Goal: Task Accomplishment & Management: Use online tool/utility

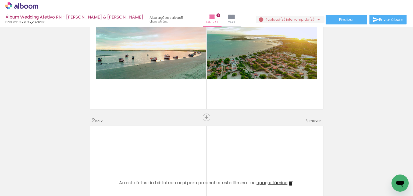
scroll to position [27, 0]
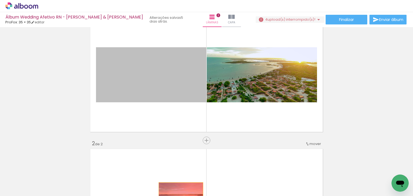
drag, startPoint x: 158, startPoint y: 77, endPoint x: 179, endPoint y: 194, distance: 118.4
click at [179, 194] on quentale-workspace at bounding box center [206, 98] width 413 height 196
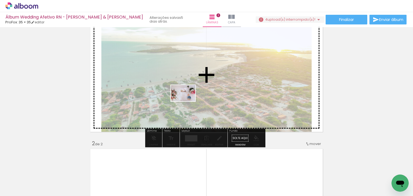
drag, startPoint x: 114, startPoint y: 179, endPoint x: 184, endPoint y: 104, distance: 102.8
click at [187, 101] on quentale-workspace at bounding box center [206, 98] width 413 height 196
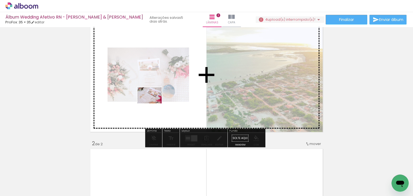
drag, startPoint x: 137, startPoint y: 184, endPoint x: 154, endPoint y: 104, distance: 82.3
click at [154, 104] on quentale-workspace at bounding box center [206, 98] width 413 height 196
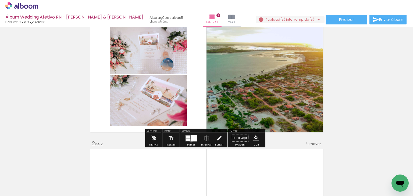
click at [191, 141] on div at bounding box center [194, 138] width 6 height 6
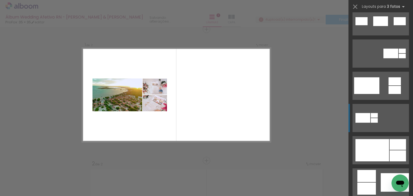
scroll to position [242, 0]
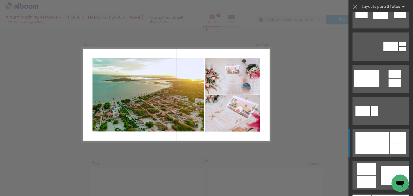
click at [374, 141] on div at bounding box center [373, 143] width 34 height 22
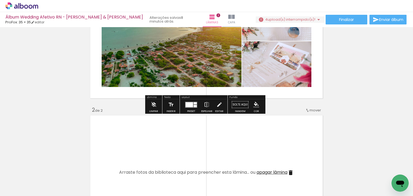
scroll to position [195, 0]
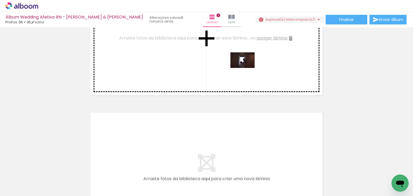
drag, startPoint x: 286, startPoint y: 183, endPoint x: 247, endPoint y: 69, distance: 120.5
click at [247, 69] on quentale-workspace at bounding box center [206, 98] width 413 height 196
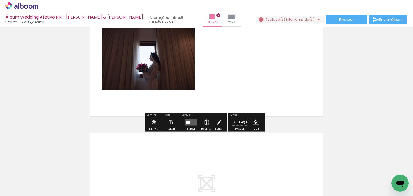
scroll to position [141, 0]
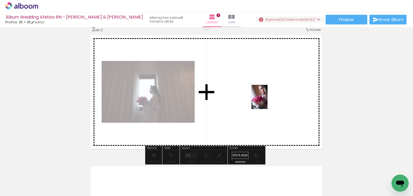
drag, startPoint x: 292, startPoint y: 147, endPoint x: 261, endPoint y: 95, distance: 60.3
click at [261, 95] on quentale-workspace at bounding box center [206, 98] width 413 height 196
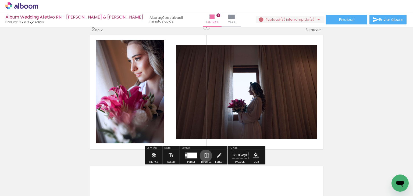
click at [205, 156] on iron-icon at bounding box center [207, 155] width 6 height 11
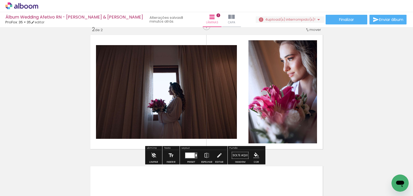
click at [190, 155] on div at bounding box center [189, 155] width 9 height 5
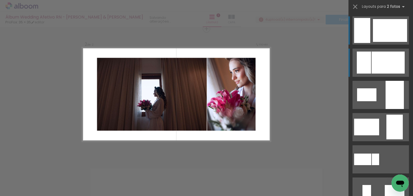
scroll to position [138, 0]
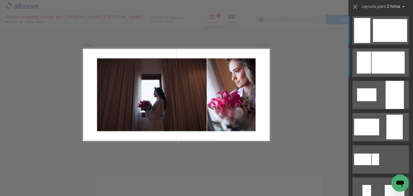
click at [367, 61] on div at bounding box center [364, 63] width 14 height 22
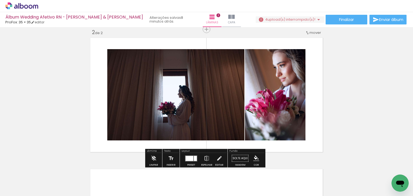
click at [349, 78] on div "Inserir lâmina 1 de 2 Inserir lâmina 2 de 2" at bounding box center [206, 88] width 413 height 395
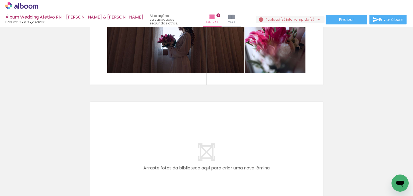
scroll to position [215, 0]
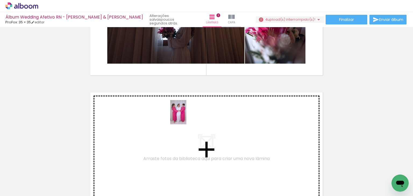
drag, startPoint x: 187, startPoint y: 178, endPoint x: 186, endPoint y: 116, distance: 61.6
click at [186, 116] on quentale-workspace at bounding box center [206, 98] width 413 height 196
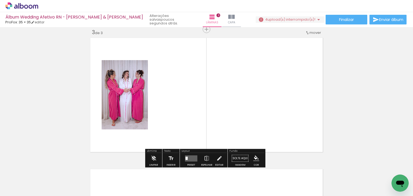
scroll to position [270, 0]
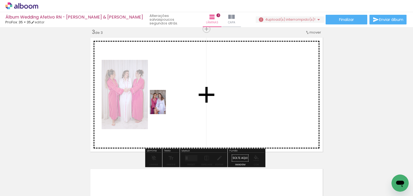
drag, startPoint x: 128, startPoint y: 178, endPoint x: 167, endPoint y: 105, distance: 82.7
click at [167, 105] on quentale-workspace at bounding box center [206, 98] width 413 height 196
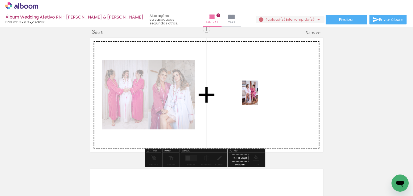
drag, startPoint x: 227, startPoint y: 181, endPoint x: 258, endPoint y: 97, distance: 90.2
click at [258, 97] on quentale-workspace at bounding box center [206, 98] width 413 height 196
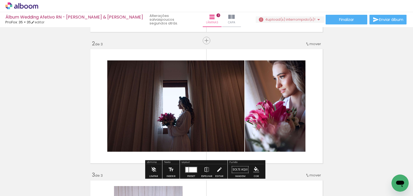
scroll to position [136, 0]
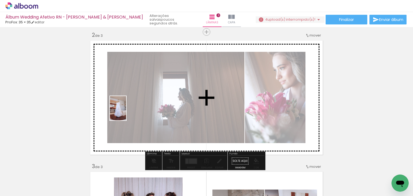
drag, startPoint x: 281, startPoint y: 183, endPoint x: 126, endPoint y: 112, distance: 170.1
click at [126, 112] on quentale-workspace at bounding box center [206, 98] width 413 height 196
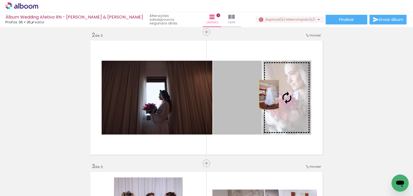
drag, startPoint x: 242, startPoint y: 91, endPoint x: 267, endPoint y: 95, distance: 25.7
click at [0, 0] on slot at bounding box center [0, 0] width 0 height 0
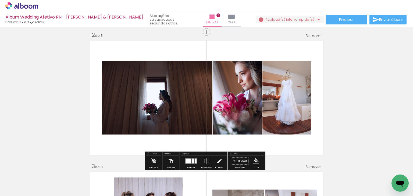
click at [317, 104] on quentale-layouter at bounding box center [207, 98] width 236 height 118
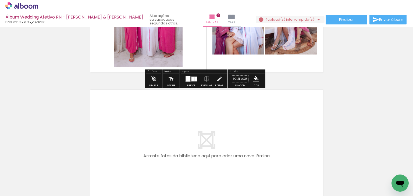
scroll to position [378, 0]
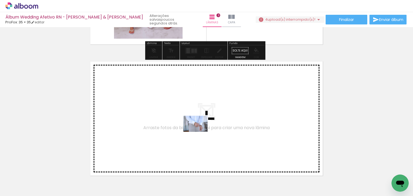
drag, startPoint x: 310, startPoint y: 180, endPoint x: 197, endPoint y: 129, distance: 123.3
click at [197, 129] on quentale-workspace at bounding box center [206, 98] width 413 height 196
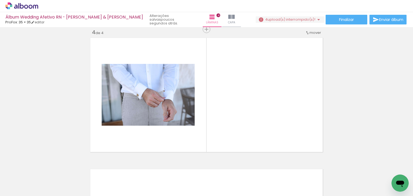
scroll to position [0, 458]
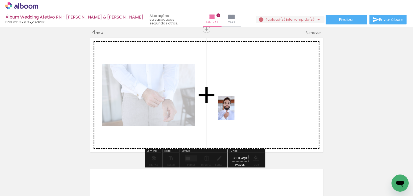
drag, startPoint x: 193, startPoint y: 179, endPoint x: 235, endPoint y: 112, distance: 78.6
click at [235, 112] on quentale-workspace at bounding box center [206, 98] width 413 height 196
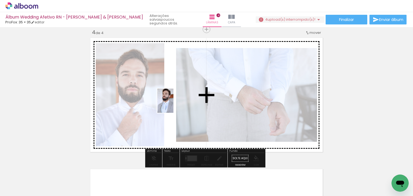
drag, startPoint x: 289, startPoint y: 183, endPoint x: 174, endPoint y: 105, distance: 138.4
click at [174, 105] on quentale-workspace at bounding box center [206, 98] width 413 height 196
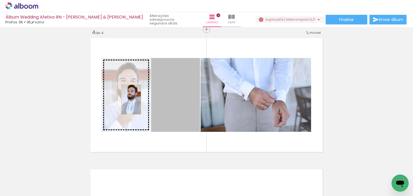
drag, startPoint x: 180, startPoint y: 101, endPoint x: 129, endPoint y: 100, distance: 51.1
click at [0, 0] on slot at bounding box center [0, 0] width 0 height 0
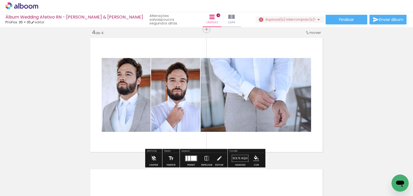
click at [260, 110] on quentale-photo at bounding box center [256, 95] width 111 height 74
click at [207, 159] on iron-icon at bounding box center [207, 158] width 6 height 11
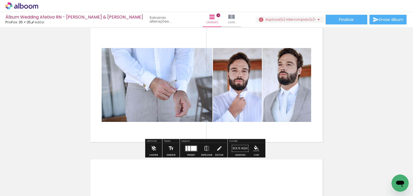
scroll to position [377, 0]
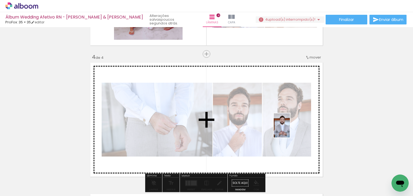
drag, startPoint x: 262, startPoint y: 183, endPoint x: 290, endPoint y: 130, distance: 60.3
click at [290, 130] on quentale-workspace at bounding box center [206, 98] width 413 height 196
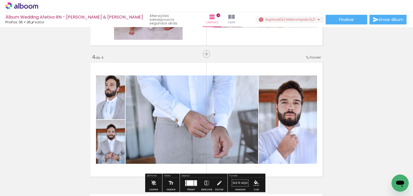
scroll to position [430, 0]
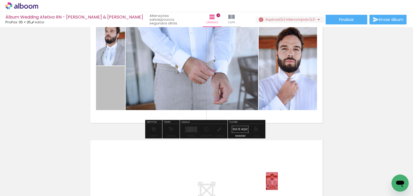
drag, startPoint x: 113, startPoint y: 95, endPoint x: 270, endPoint y: 181, distance: 179.3
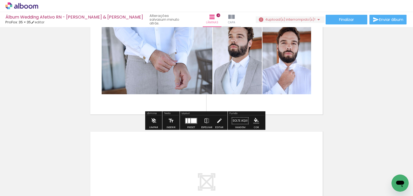
scroll to position [484, 0]
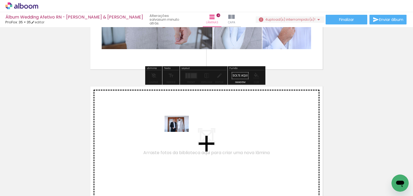
drag, startPoint x: 227, startPoint y: 183, endPoint x: 181, endPoint y: 132, distance: 69.0
click at [181, 132] on quentale-workspace at bounding box center [206, 98] width 413 height 196
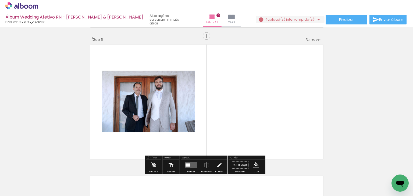
scroll to position [533, 0]
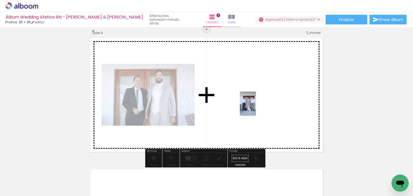
drag, startPoint x: 260, startPoint y: 177, endPoint x: 256, endPoint y: 106, distance: 71.7
click at [256, 106] on quentale-workspace at bounding box center [206, 98] width 413 height 196
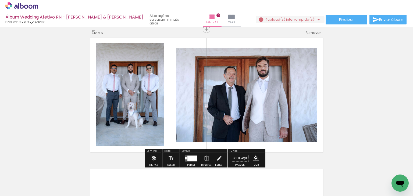
click at [190, 157] on div at bounding box center [191, 158] width 9 height 5
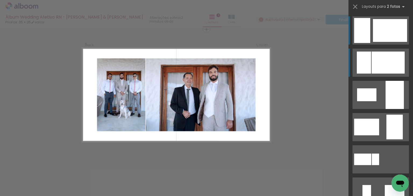
click at [372, 63] on div at bounding box center [388, 63] width 33 height 22
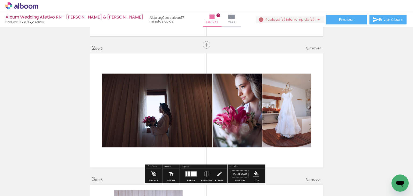
scroll to position [188, 0]
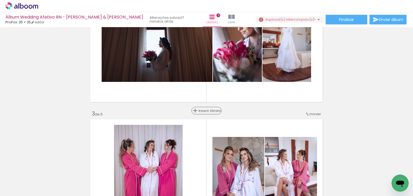
click at [204, 112] on span "Inserir lâmina" at bounding box center [209, 110] width 21 height 3
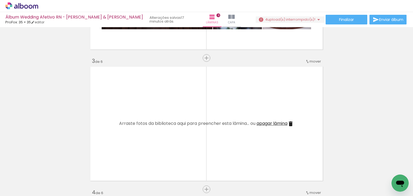
scroll to position [242, 0]
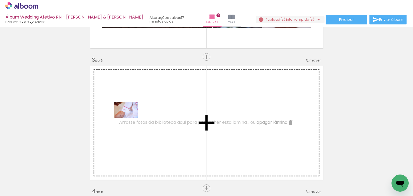
drag, startPoint x: 238, startPoint y: 182, endPoint x: 130, endPoint y: 118, distance: 125.5
click at [130, 118] on quentale-workspace at bounding box center [206, 98] width 413 height 196
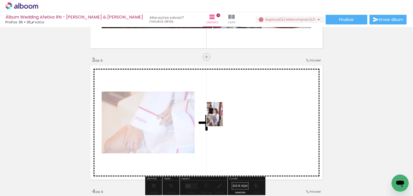
drag, startPoint x: 121, startPoint y: 176, endPoint x: 223, endPoint y: 118, distance: 117.8
click at [223, 118] on quentale-workspace at bounding box center [206, 98] width 413 height 196
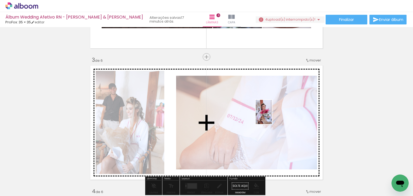
drag, startPoint x: 177, startPoint y: 185, endPoint x: 272, endPoint y: 116, distance: 117.7
click at [272, 116] on quentale-workspace at bounding box center [206, 98] width 413 height 196
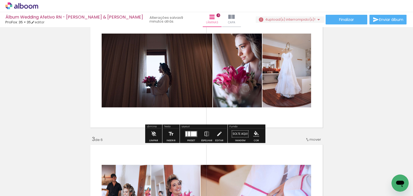
scroll to position [135, 0]
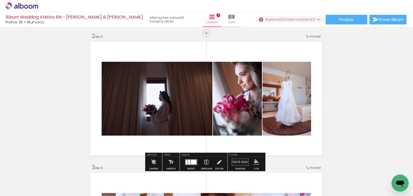
click at [206, 162] on iron-icon at bounding box center [207, 162] width 6 height 11
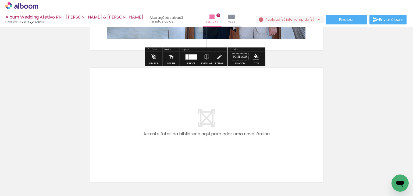
scroll to position [806, 0]
